Goal: Information Seeking & Learning: Learn about a topic

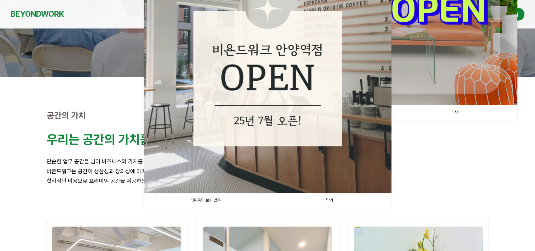
scroll to position [177, 0]
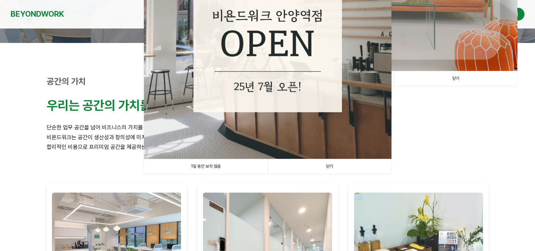
drag, startPoint x: 211, startPoint y: 163, endPoint x: 225, endPoint y: 159, distance: 14.8
click at [211, 163] on link "1일 동안 보지 않음" at bounding box center [206, 166] width 124 height 15
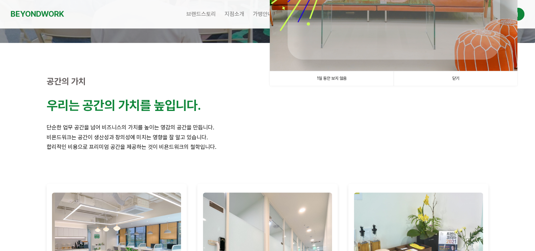
click at [334, 75] on link "1일 동안 보지 않음" at bounding box center [332, 78] width 124 height 15
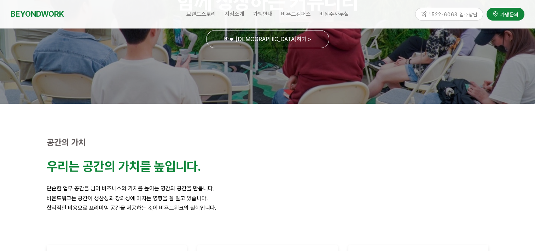
scroll to position [0, 0]
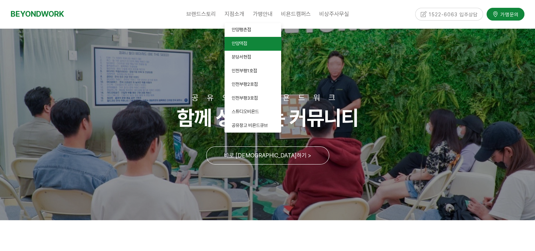
click at [243, 40] on link "안양역점" at bounding box center [253, 44] width 57 height 14
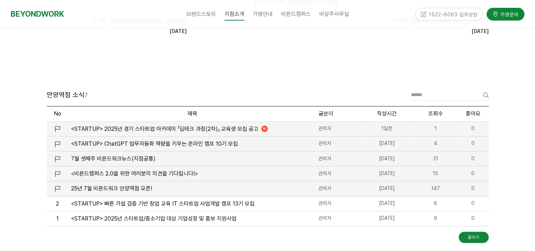
scroll to position [788, 0]
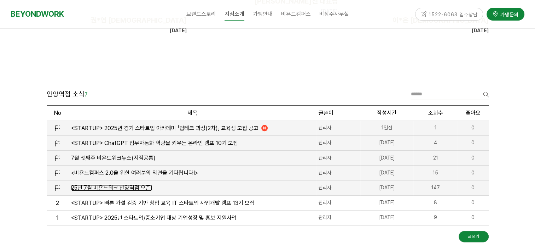
click at [129, 184] on span "25년 7월 비욘드워크 안양역점 오픈!" at bounding box center [111, 187] width 81 height 7
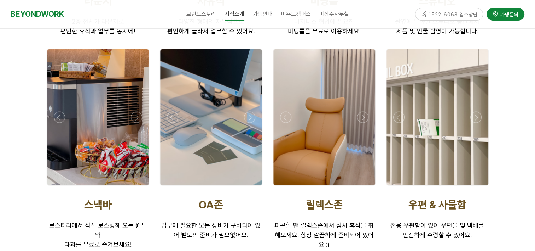
scroll to position [1748, 0]
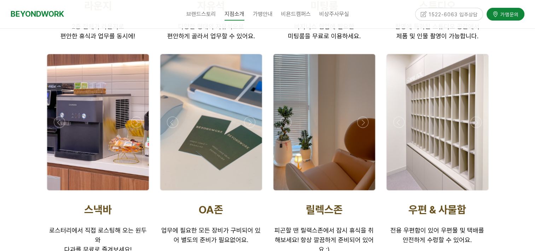
click at [59, 192] on div at bounding box center [98, 192] width 106 height 0
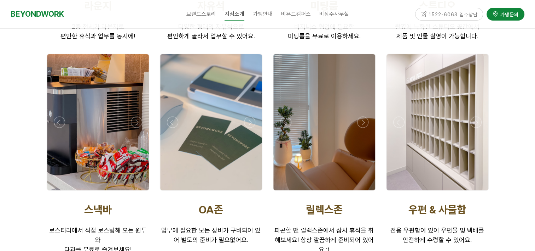
click at [61, 192] on div at bounding box center [98, 192] width 106 height 0
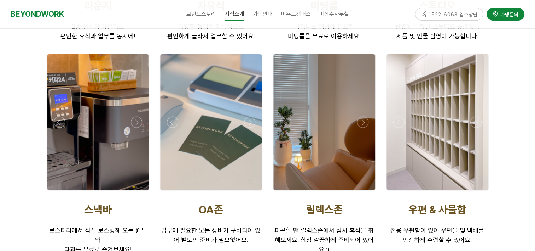
click at [61, 192] on div at bounding box center [98, 192] width 106 height 0
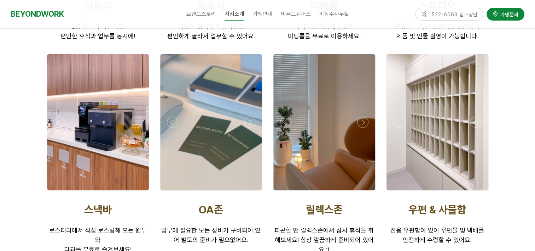
click at [61, 192] on div at bounding box center [98, 192] width 106 height 0
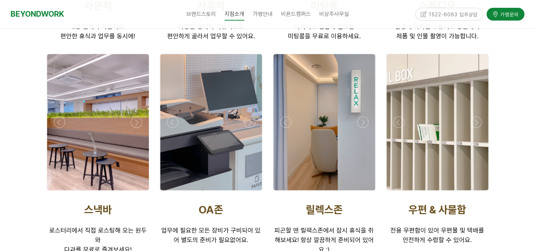
click at [252, 192] on div at bounding box center [211, 192] width 106 height 0
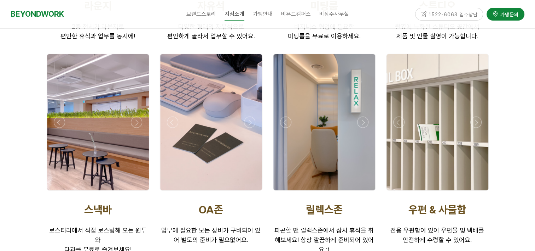
click at [252, 192] on div at bounding box center [211, 192] width 106 height 0
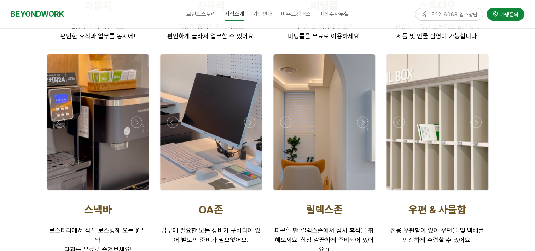
click at [251, 192] on div at bounding box center [211, 192] width 106 height 0
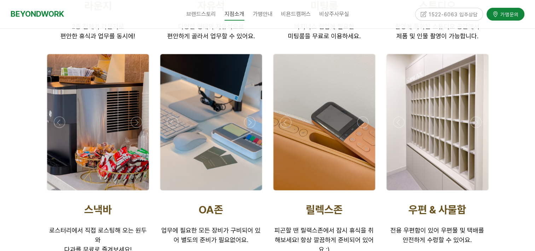
click at [251, 192] on div at bounding box center [211, 192] width 106 height 0
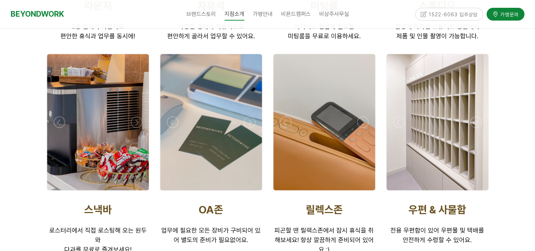
click at [367, 192] on div at bounding box center [324, 192] width 106 height 0
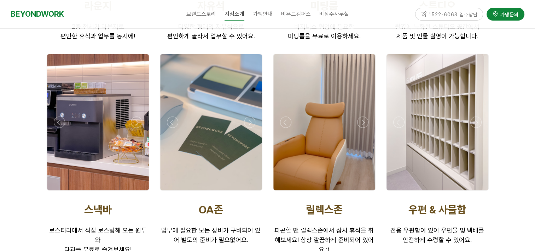
click at [364, 192] on div at bounding box center [324, 192] width 106 height 0
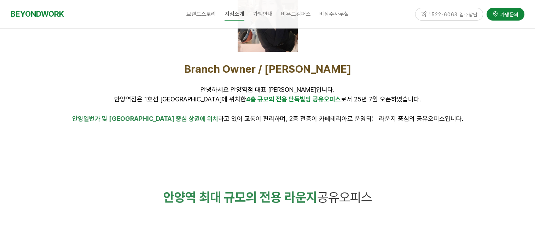
scroll to position [261, 0]
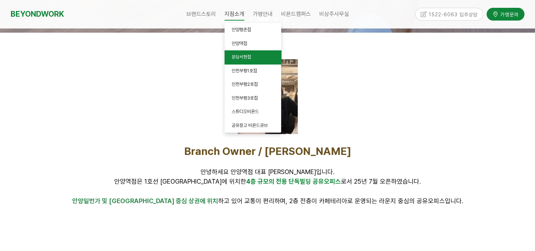
click at [255, 57] on link "분당서현점" at bounding box center [253, 57] width 57 height 14
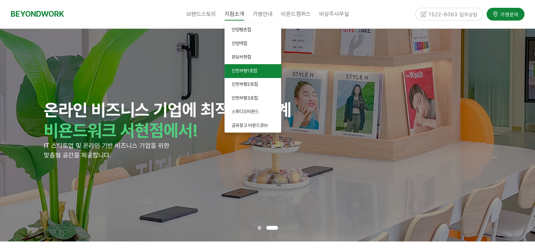
click at [260, 69] on link "인천부평1호점" at bounding box center [253, 71] width 57 height 14
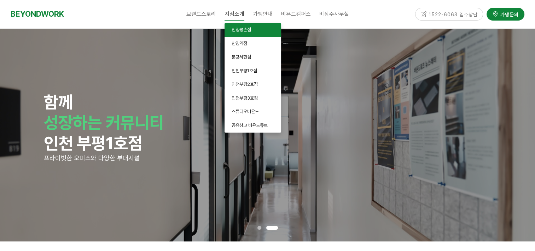
click at [253, 31] on link "안양평촌점" at bounding box center [253, 30] width 57 height 14
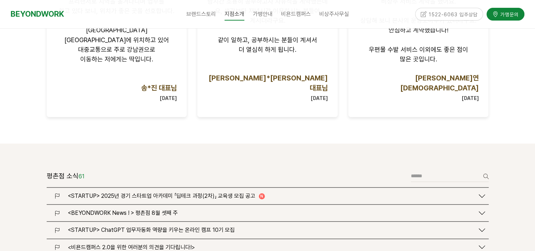
scroll to position [849, 0]
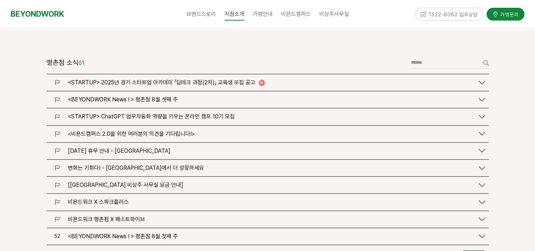
click at [175, 130] on span "<비욘드캠퍼스 2.0을 위한 여러분의 의견을 기다립니다!>" at bounding box center [131, 133] width 127 height 7
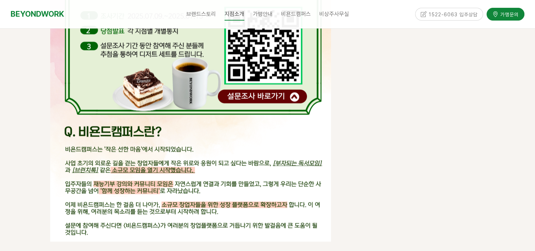
scroll to position [1521, 0]
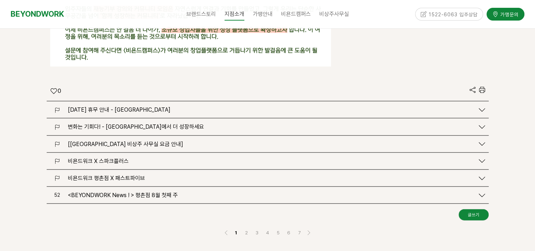
click at [147, 106] on span "2025.06.03 (화) 휴무 안내 - 안양 평촌점" at bounding box center [119, 109] width 103 height 7
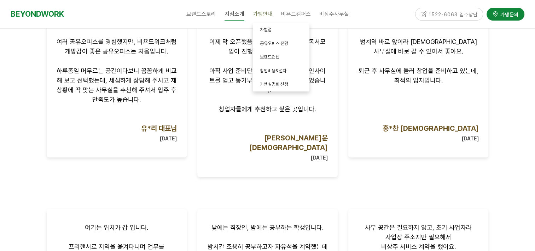
scroll to position [460, 0]
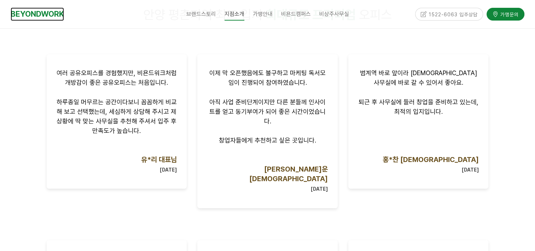
click at [53, 10] on link "BEYONDWORK" at bounding box center [37, 13] width 53 height 13
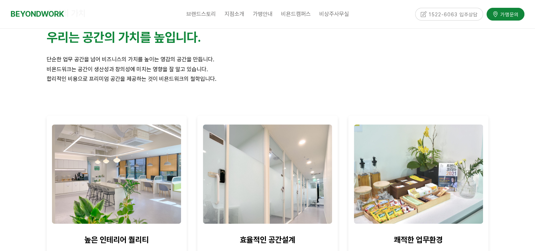
scroll to position [354, 0]
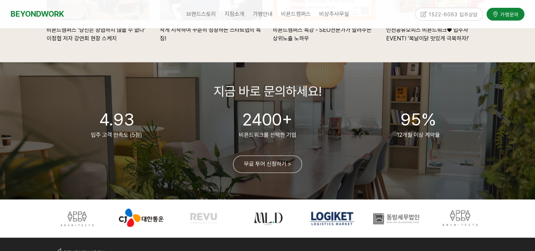
scroll to position [1755, 0]
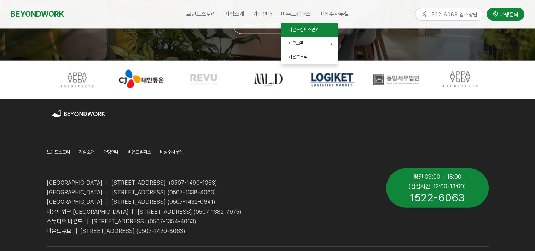
click at [299, 30] on span "비욘드캠퍼스란?" at bounding box center [302, 29] width 29 height 5
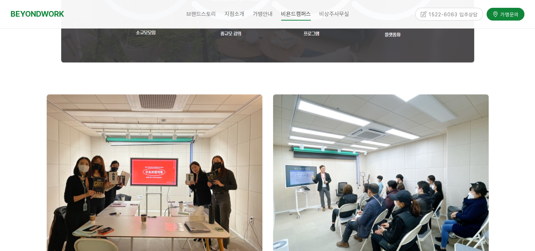
scroll to position [743, 0]
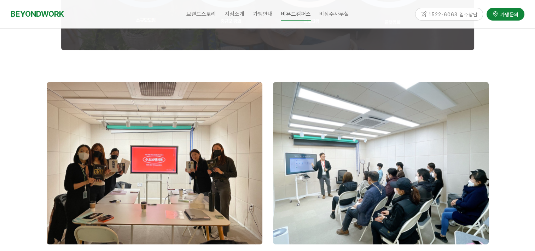
click at [341, 155] on img at bounding box center [381, 163] width 216 height 162
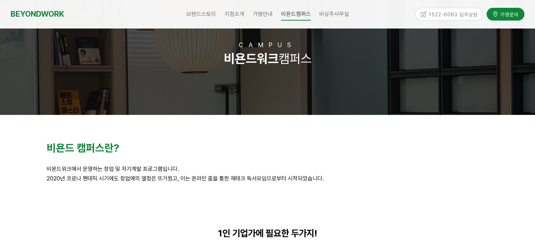
scroll to position [0, 0]
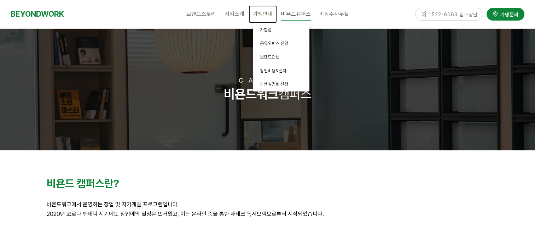
click at [261, 10] on link "가맹안내" at bounding box center [263, 14] width 28 height 18
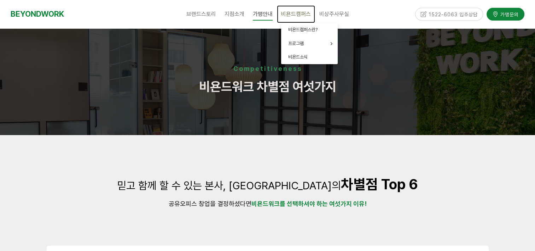
click at [295, 10] on link "비욘드캠퍼스" at bounding box center [296, 14] width 38 height 18
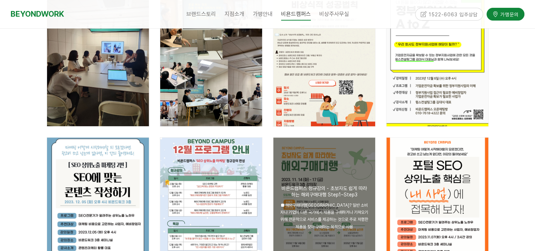
scroll to position [177, 0]
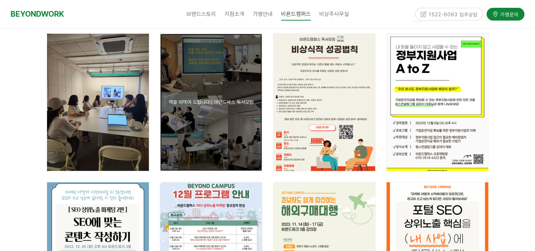
click at [231, 102] on div "공지 책을 떠먹여 드립니다:) 마인드박스 독서모임" at bounding box center [211, 102] width 88 height 6
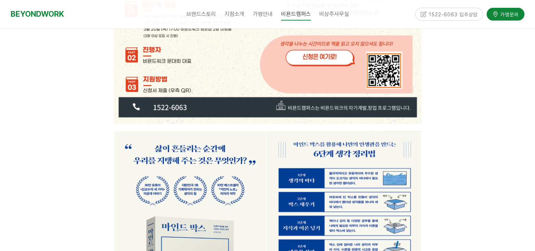
scroll to position [876, 0]
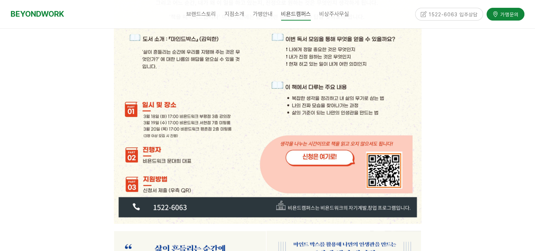
type input "**********"
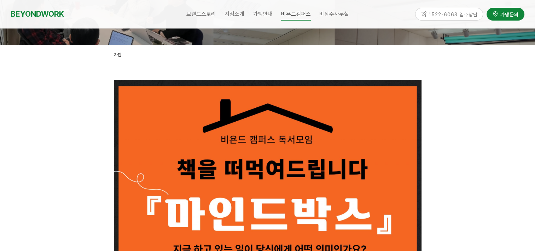
scroll to position [0, 0]
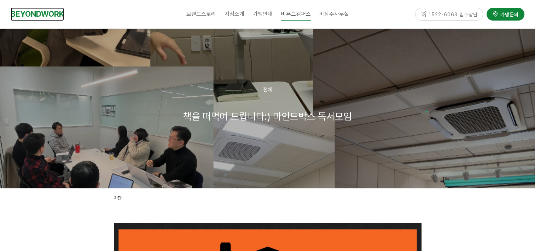
click at [57, 12] on link "BEYONDWORK" at bounding box center [37, 13] width 53 height 13
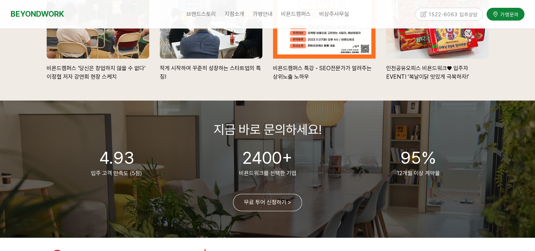
scroll to position [1472, 0]
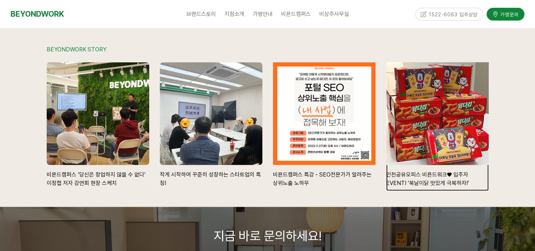
click at [461, 115] on div at bounding box center [437, 113] width 113 height 113
